Goal: Task Accomplishment & Management: Use online tool/utility

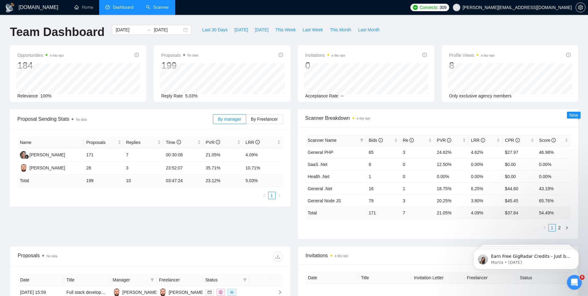
click at [159, 8] on link "Scanner" at bounding box center [157, 7] width 23 height 5
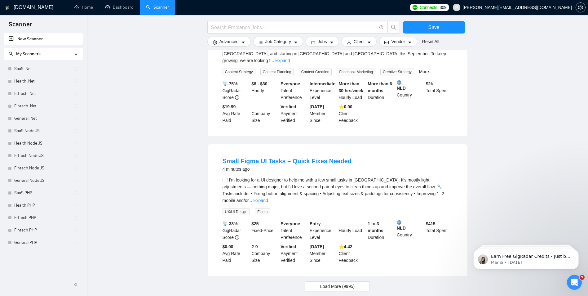
scroll to position [453, 0]
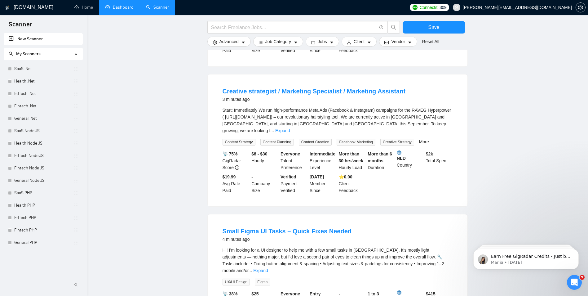
click at [116, 7] on link "Dashboard" at bounding box center [119, 7] width 28 height 5
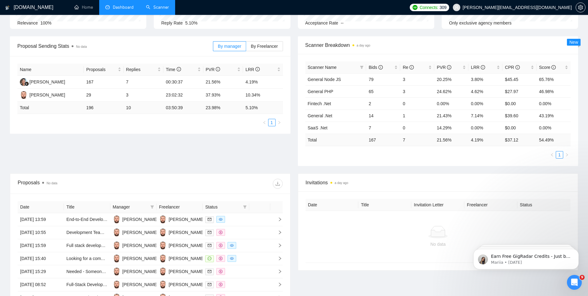
scroll to position [72, 0]
